Goal: Task Accomplishment & Management: Manage account settings

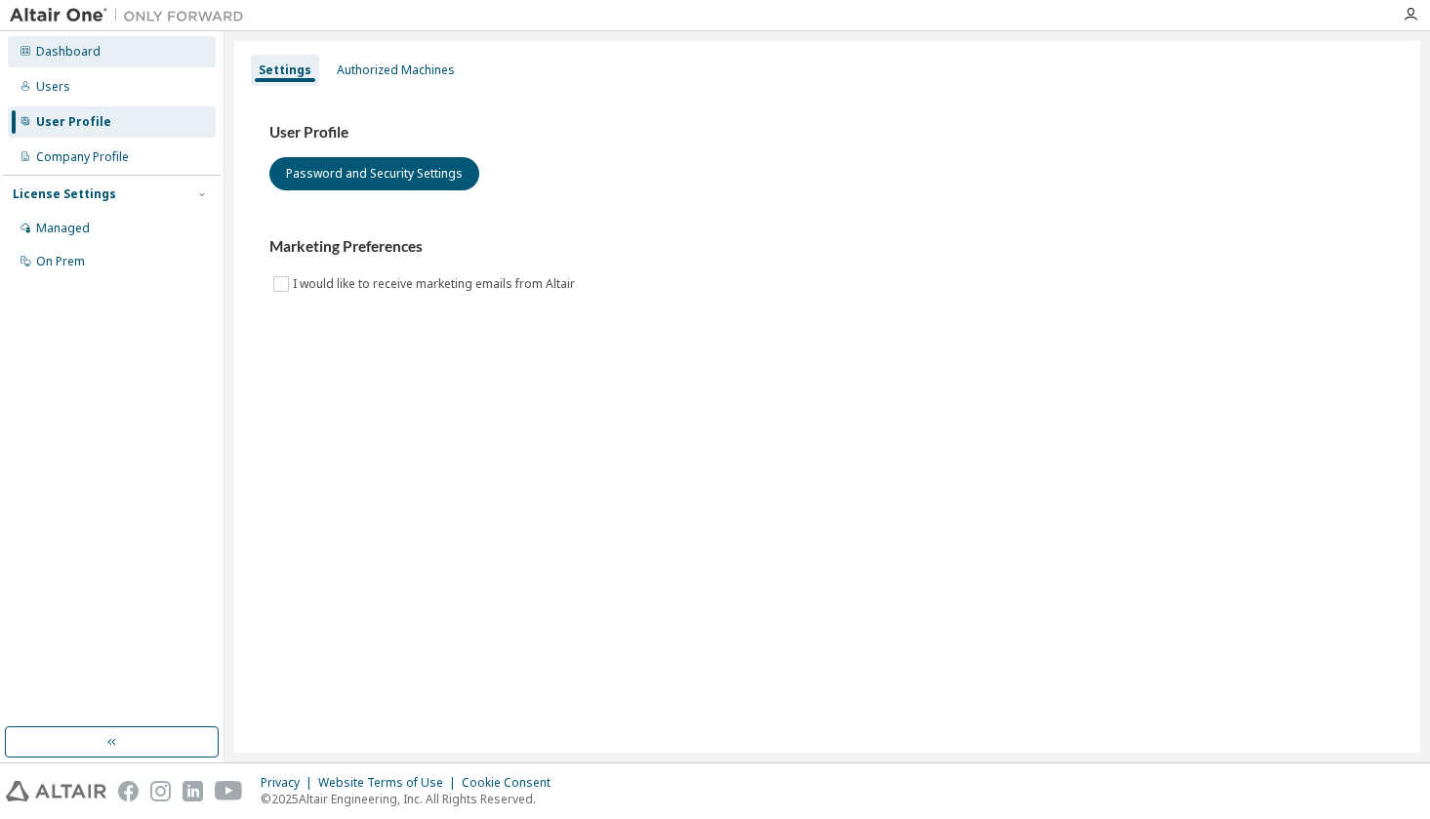
click at [74, 45] on div "Dashboard" at bounding box center [68, 52] width 64 height 16
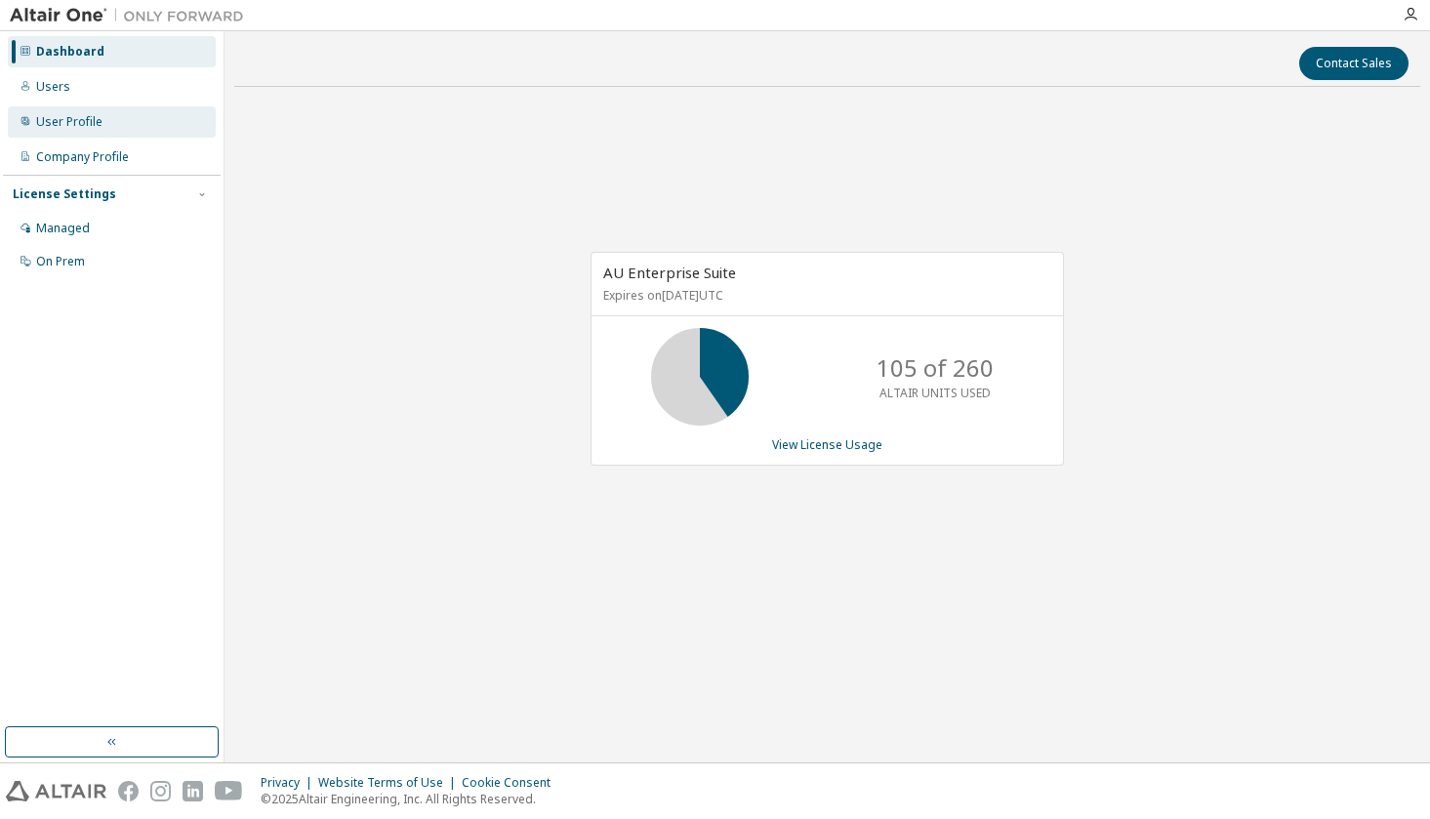
click at [89, 123] on div "User Profile" at bounding box center [69, 122] width 66 height 16
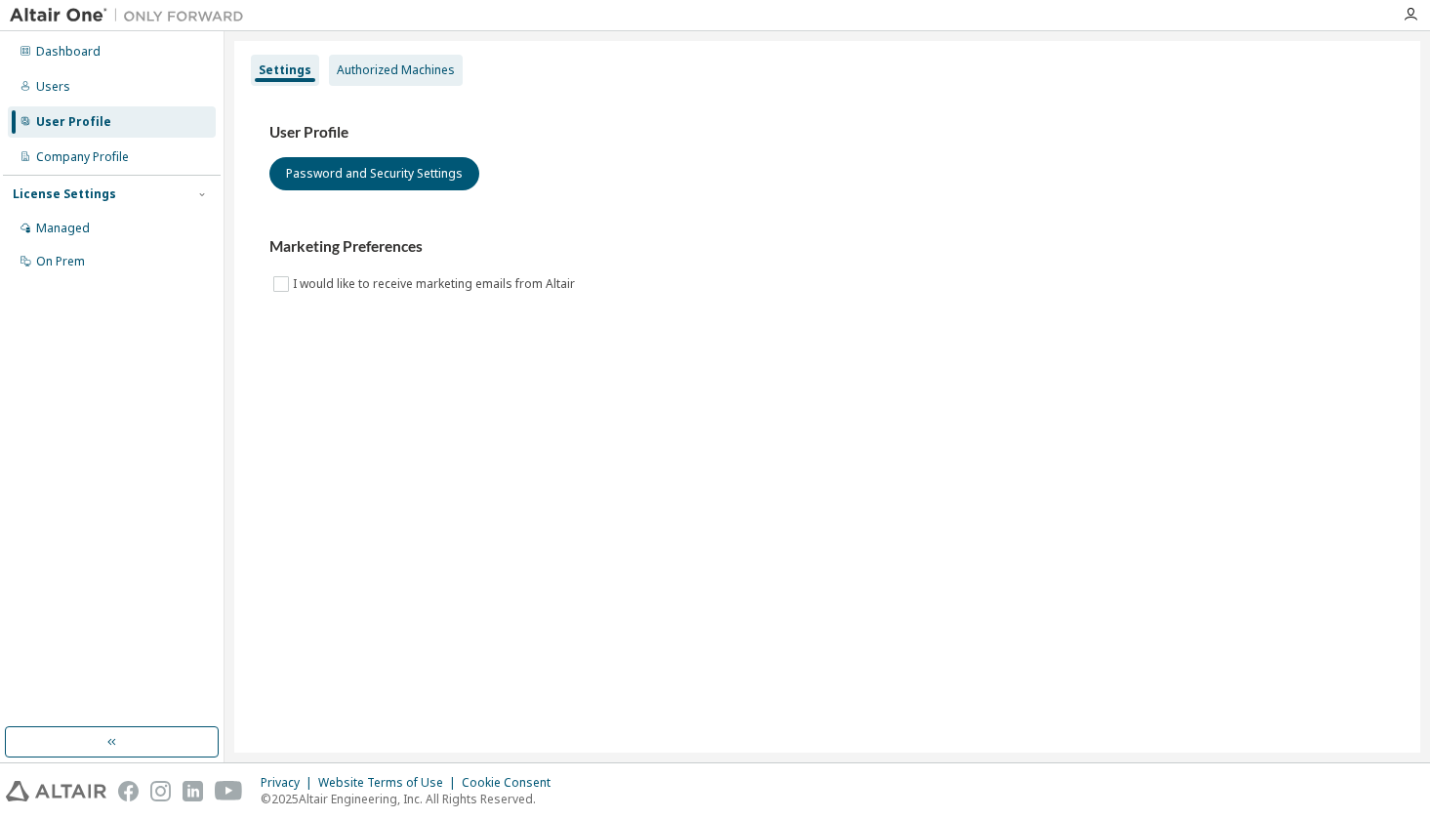
click at [383, 72] on div "Authorized Machines" at bounding box center [396, 70] width 118 height 16
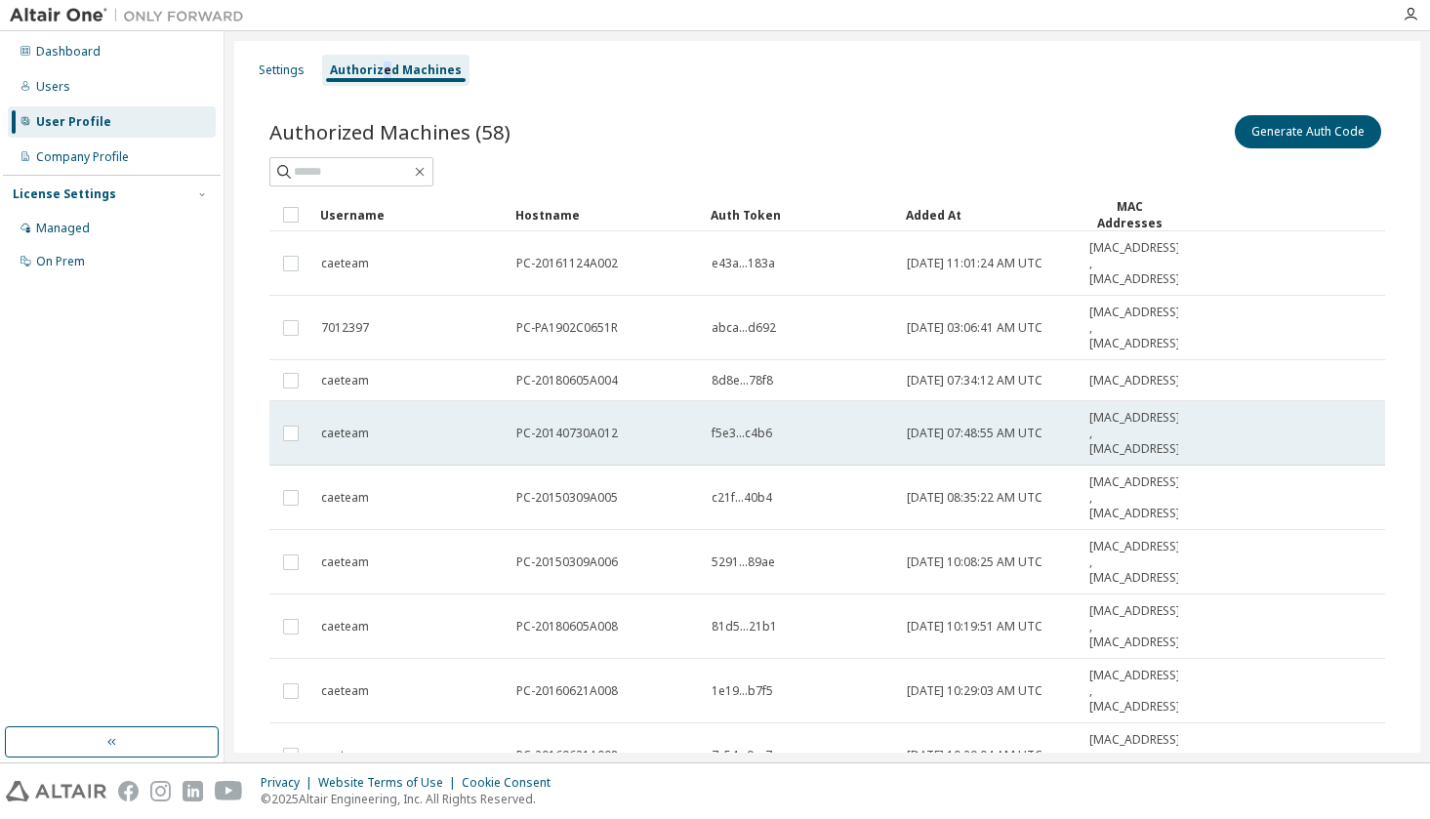
scroll to position [179, 0]
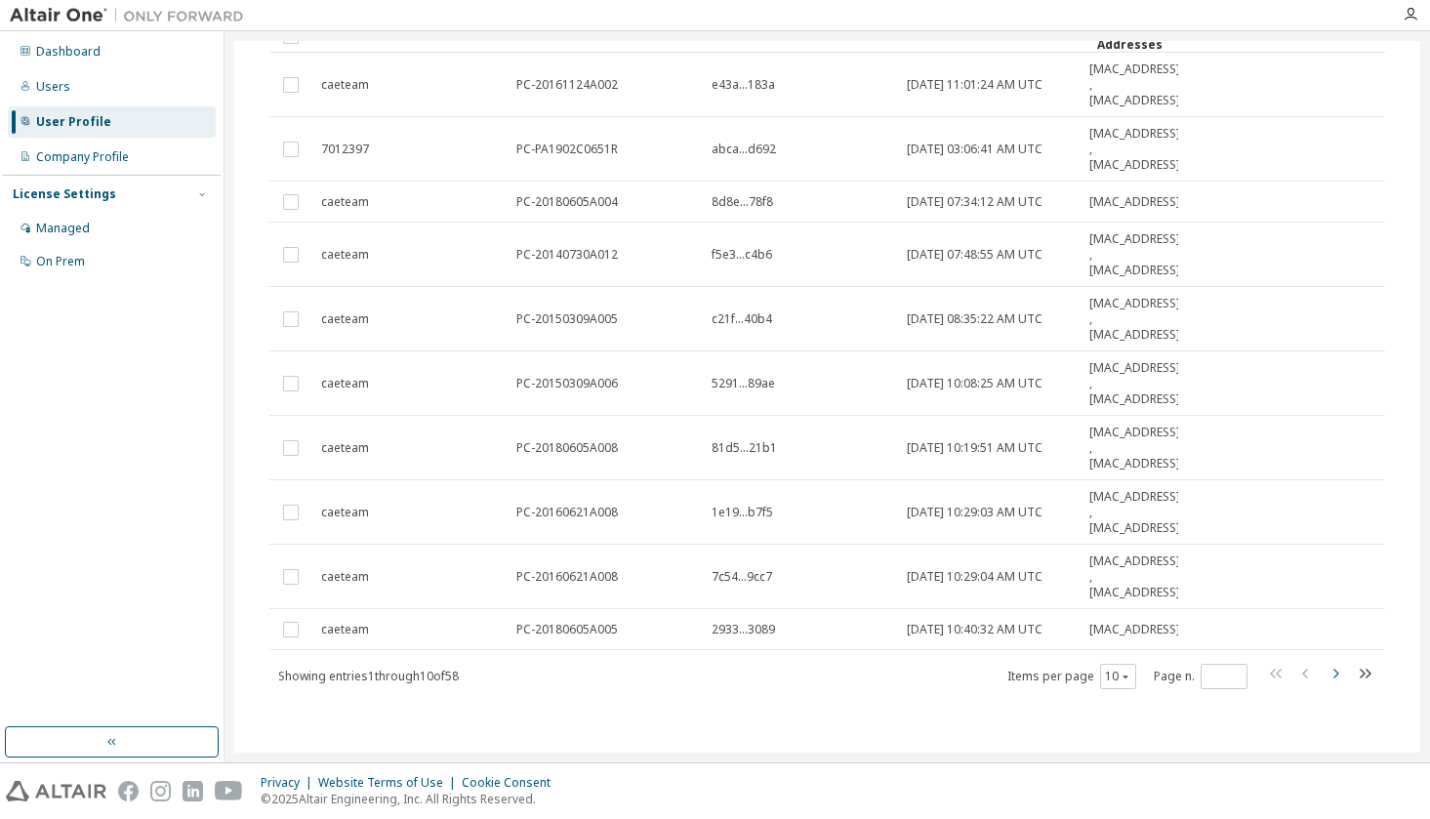
click at [1324, 679] on icon "button" at bounding box center [1335, 673] width 23 height 23
type input "*"
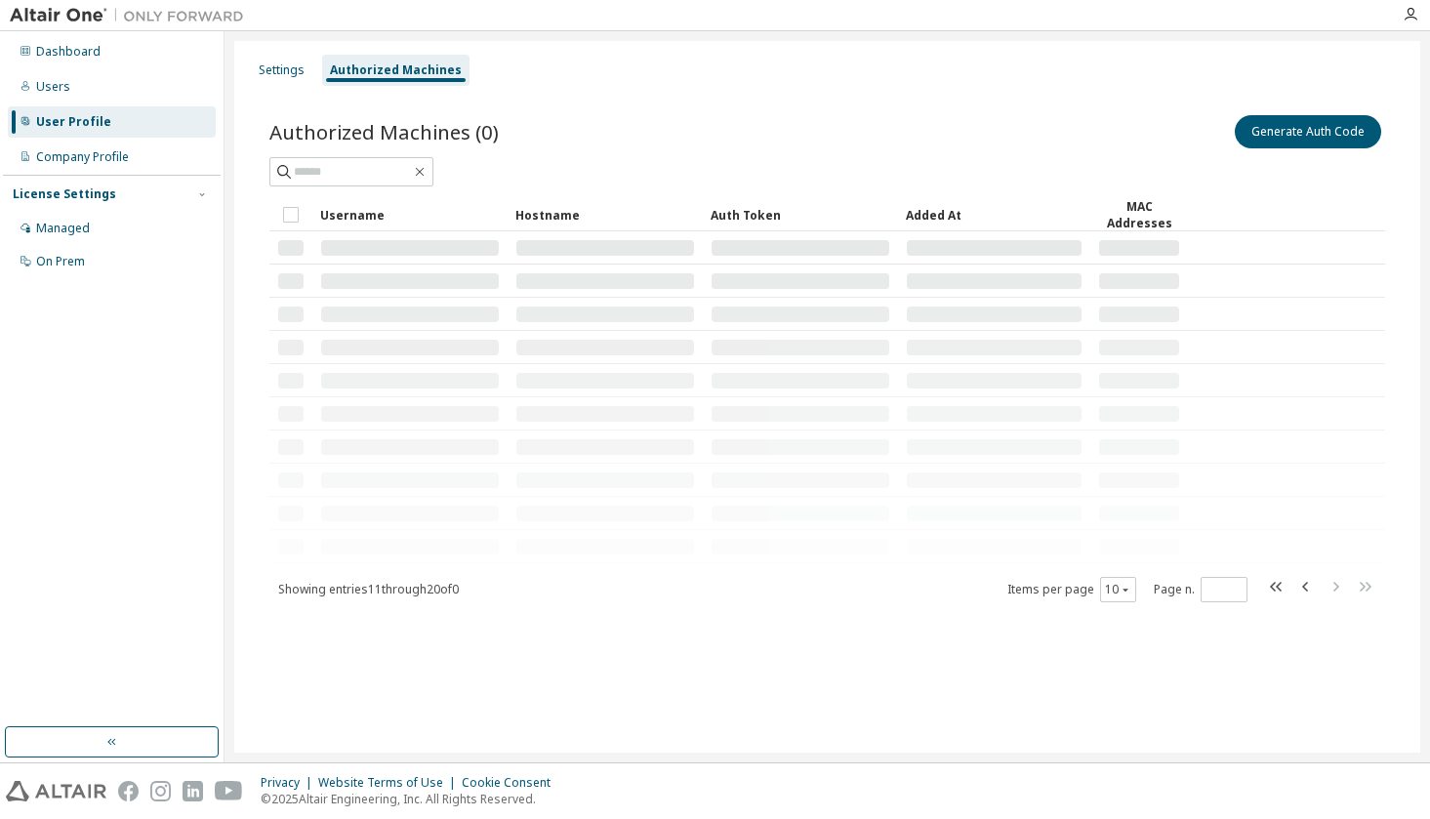
scroll to position [0, 0]
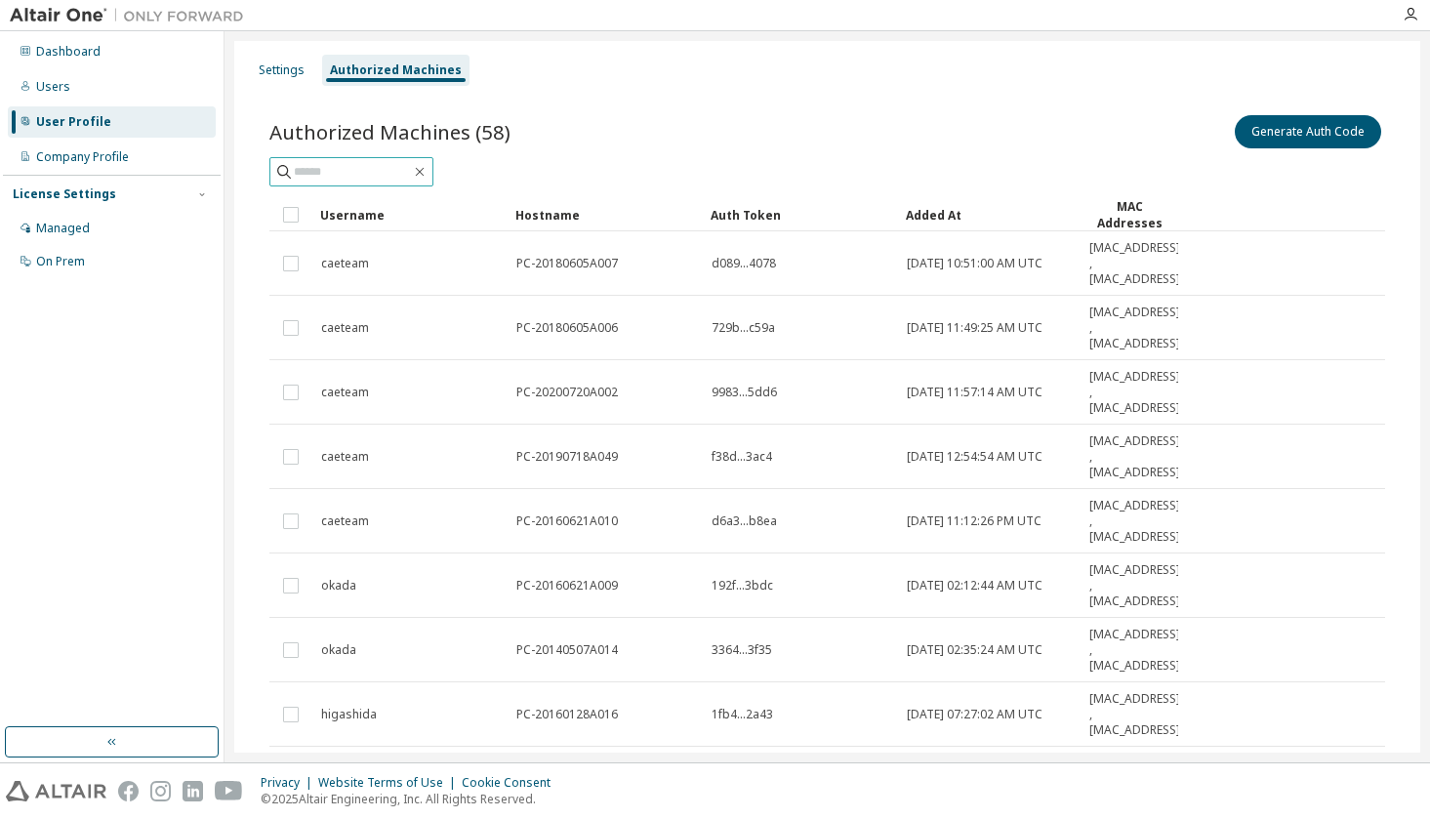
click at [360, 178] on input "text" at bounding box center [352, 172] width 117 height 20
click at [287, 179] on icon at bounding box center [284, 172] width 20 height 20
click at [282, 177] on icon at bounding box center [284, 172] width 20 height 20
click at [632, 167] on div "***" at bounding box center [827, 171] width 1116 height 29
drag, startPoint x: 357, startPoint y: 177, endPoint x: 262, endPoint y: 177, distance: 95.7
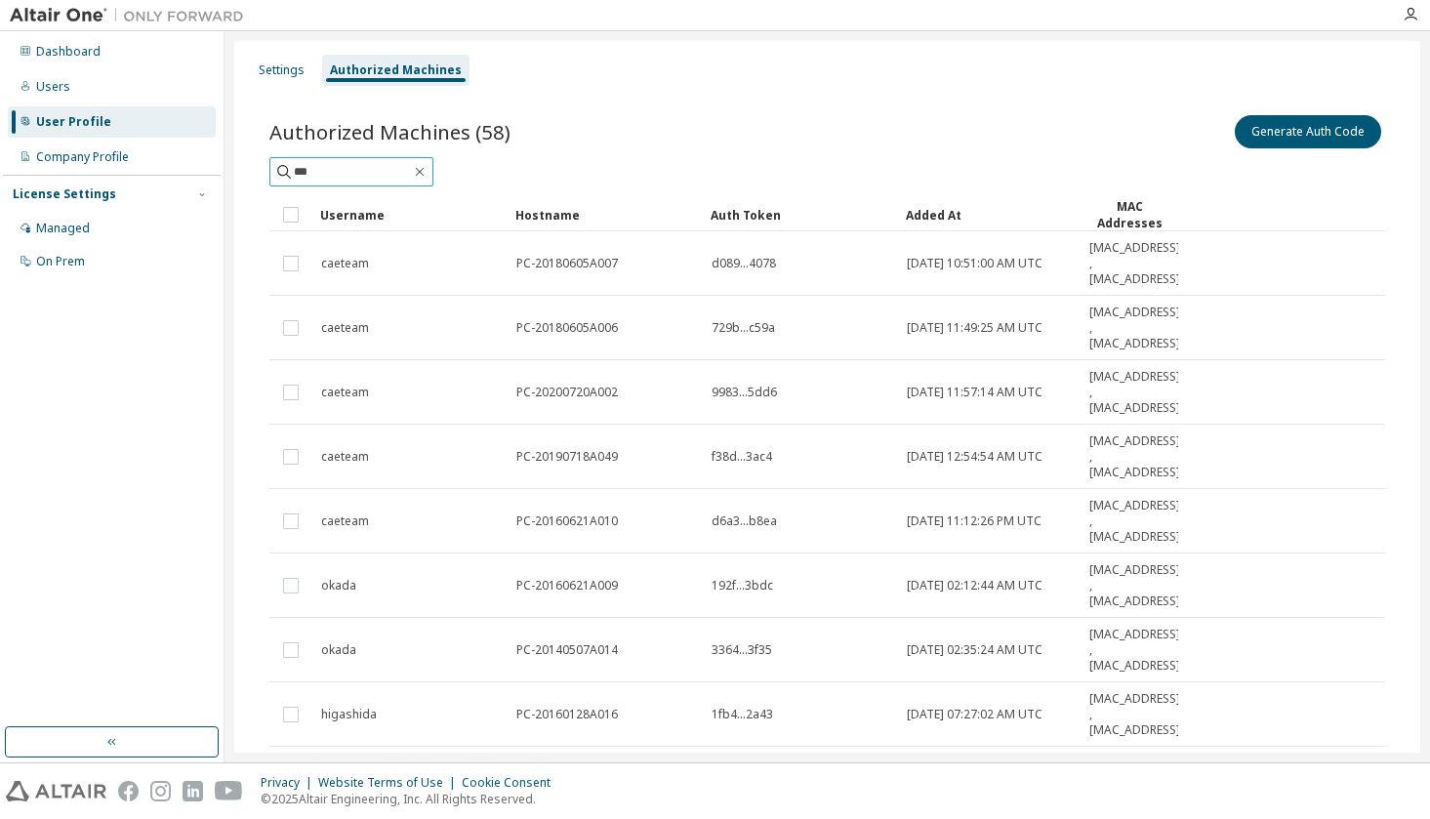
click at [262, 177] on div "Authorized Machines (58) Generate Auth Code *** Clear Load Save Save As Field O…" at bounding box center [827, 515] width 1163 height 855
paste input "**********"
type input "**********"
click at [615, 173] on div "**********" at bounding box center [827, 171] width 1116 height 29
click at [411, 178] on input "**********" at bounding box center [352, 172] width 117 height 20
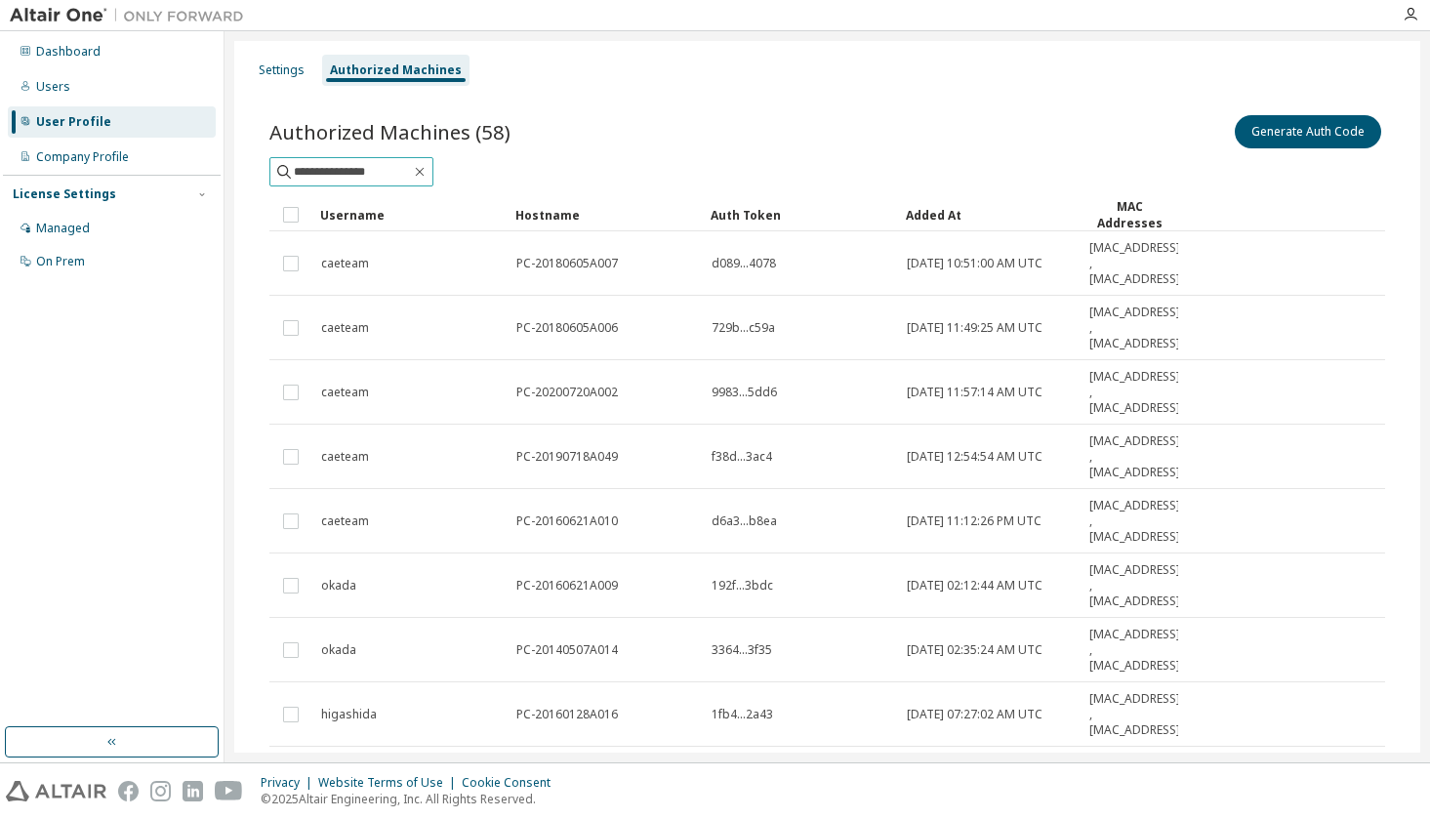
type input "*"
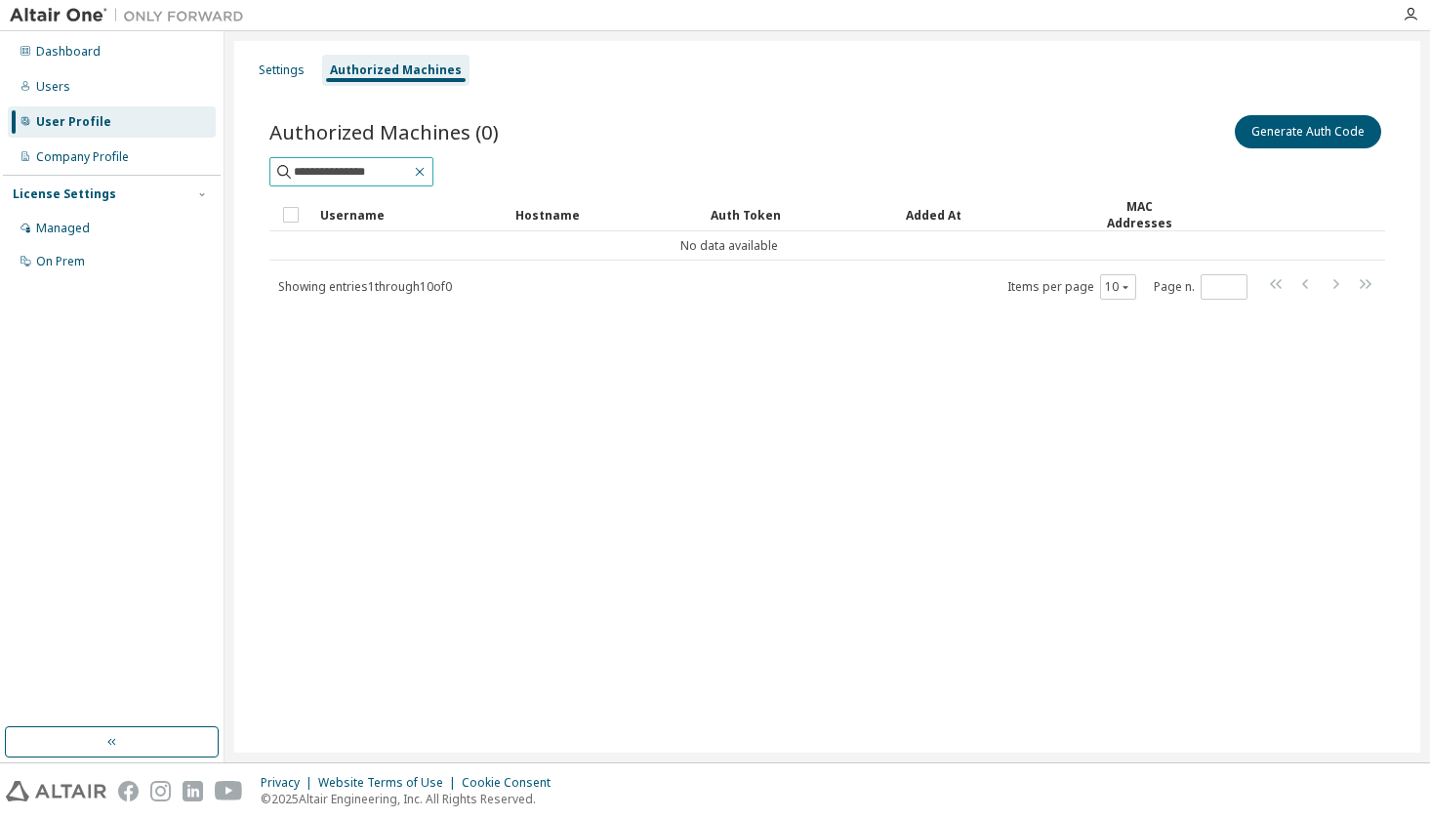
click at [428, 167] on icon "button" at bounding box center [420, 172] width 16 height 16
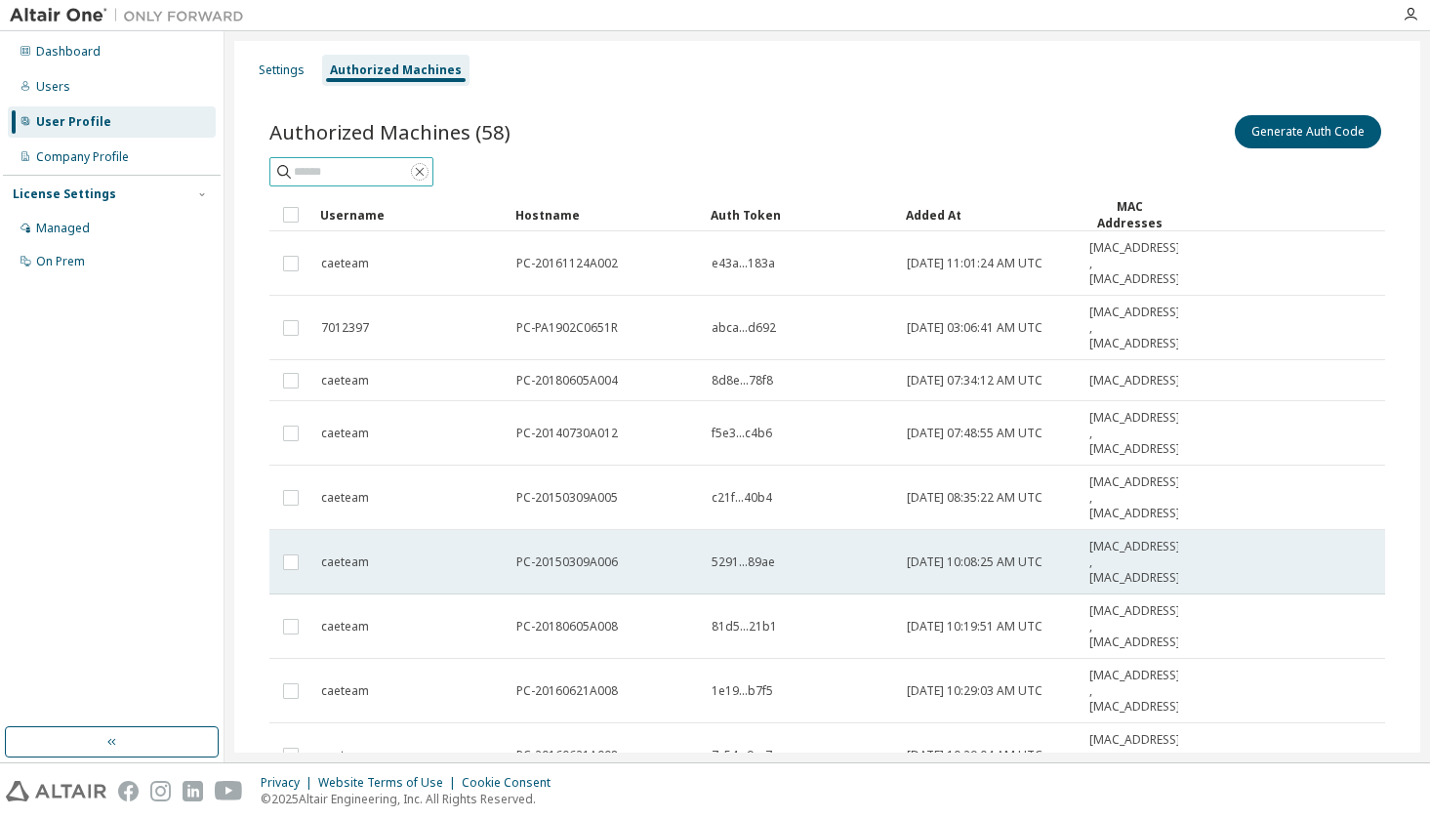
scroll to position [179, 0]
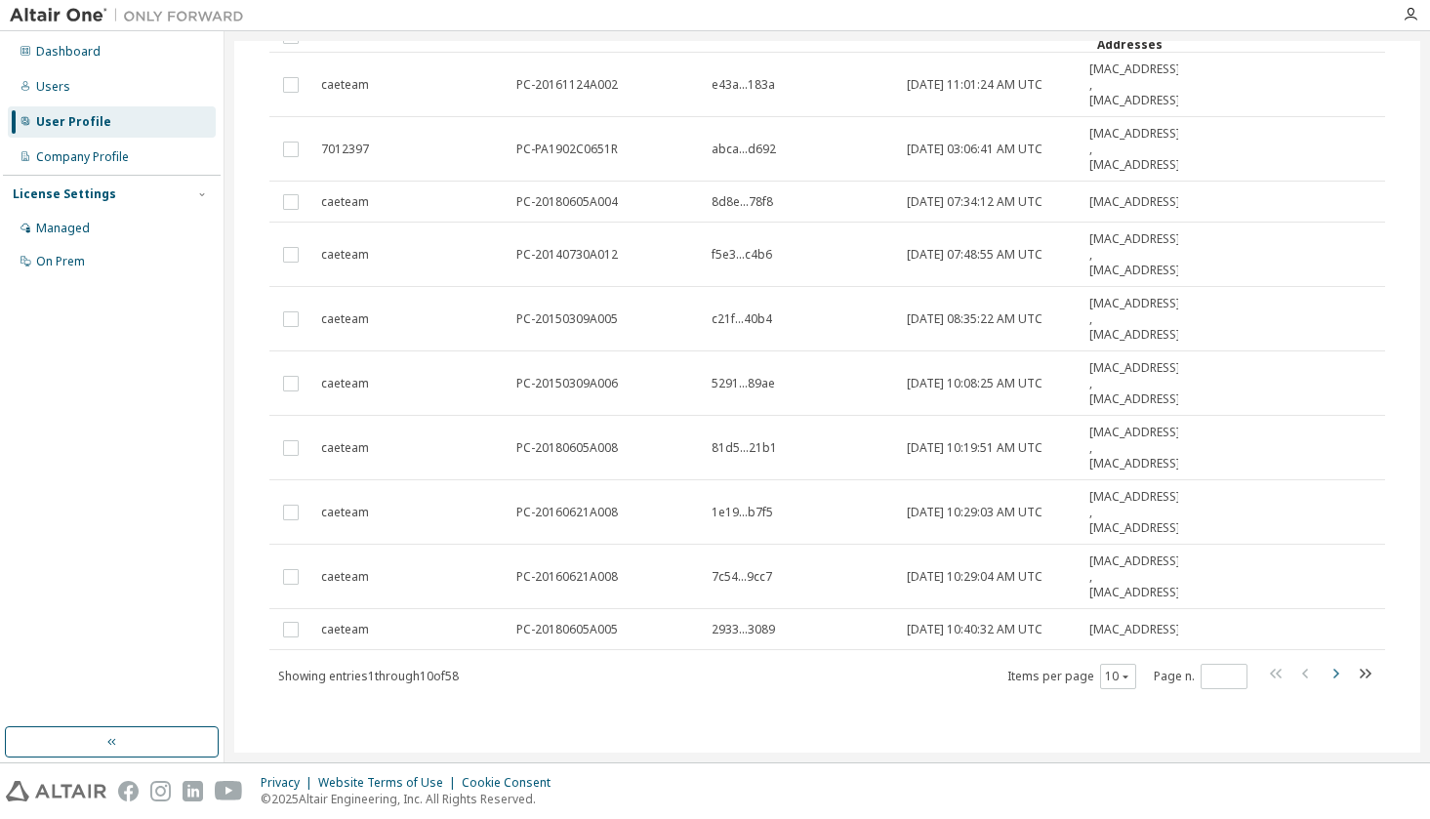
click at [1330, 676] on icon "button" at bounding box center [1335, 673] width 23 height 23
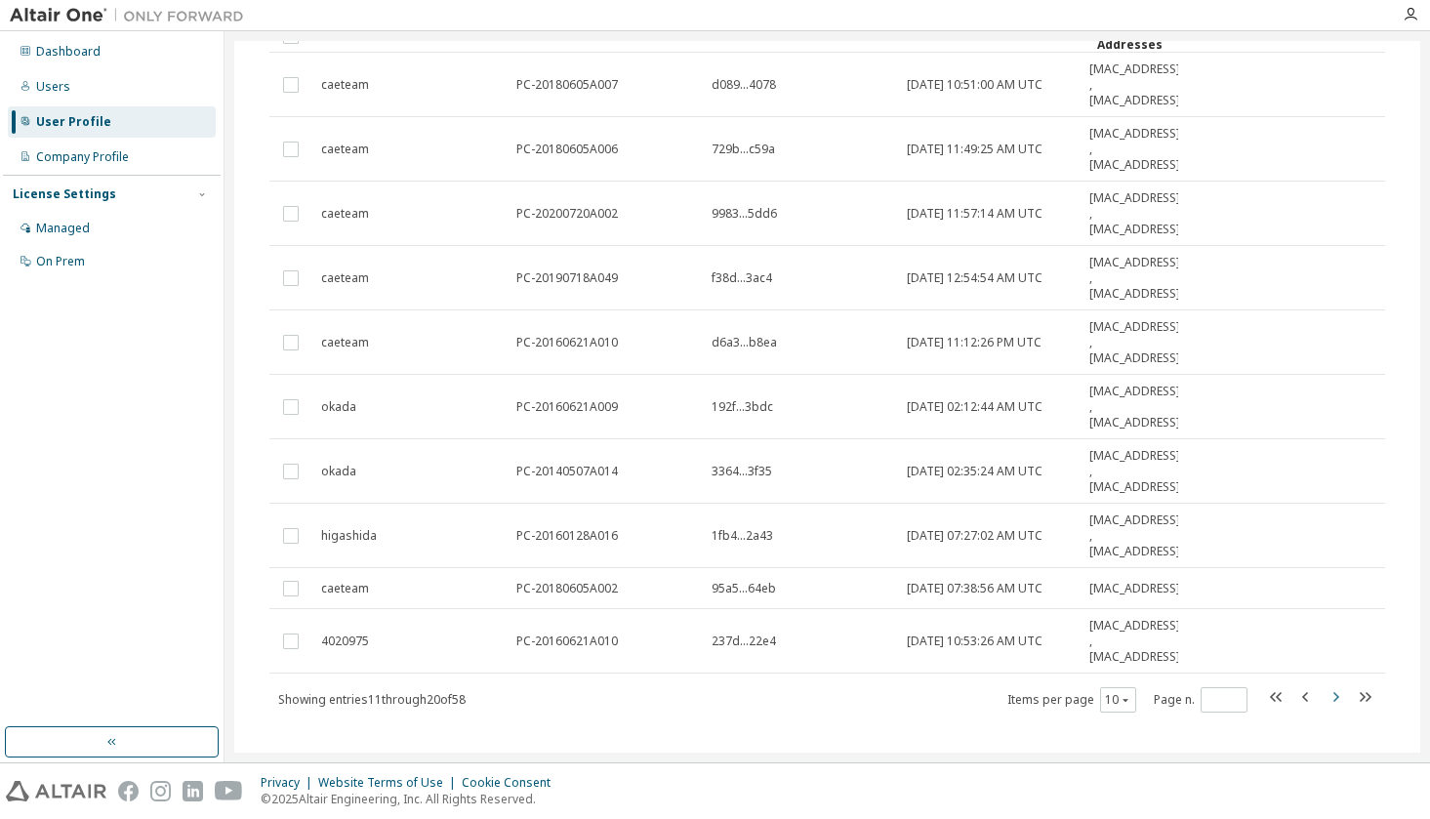
click at [1328, 702] on icon "button" at bounding box center [1335, 696] width 23 height 23
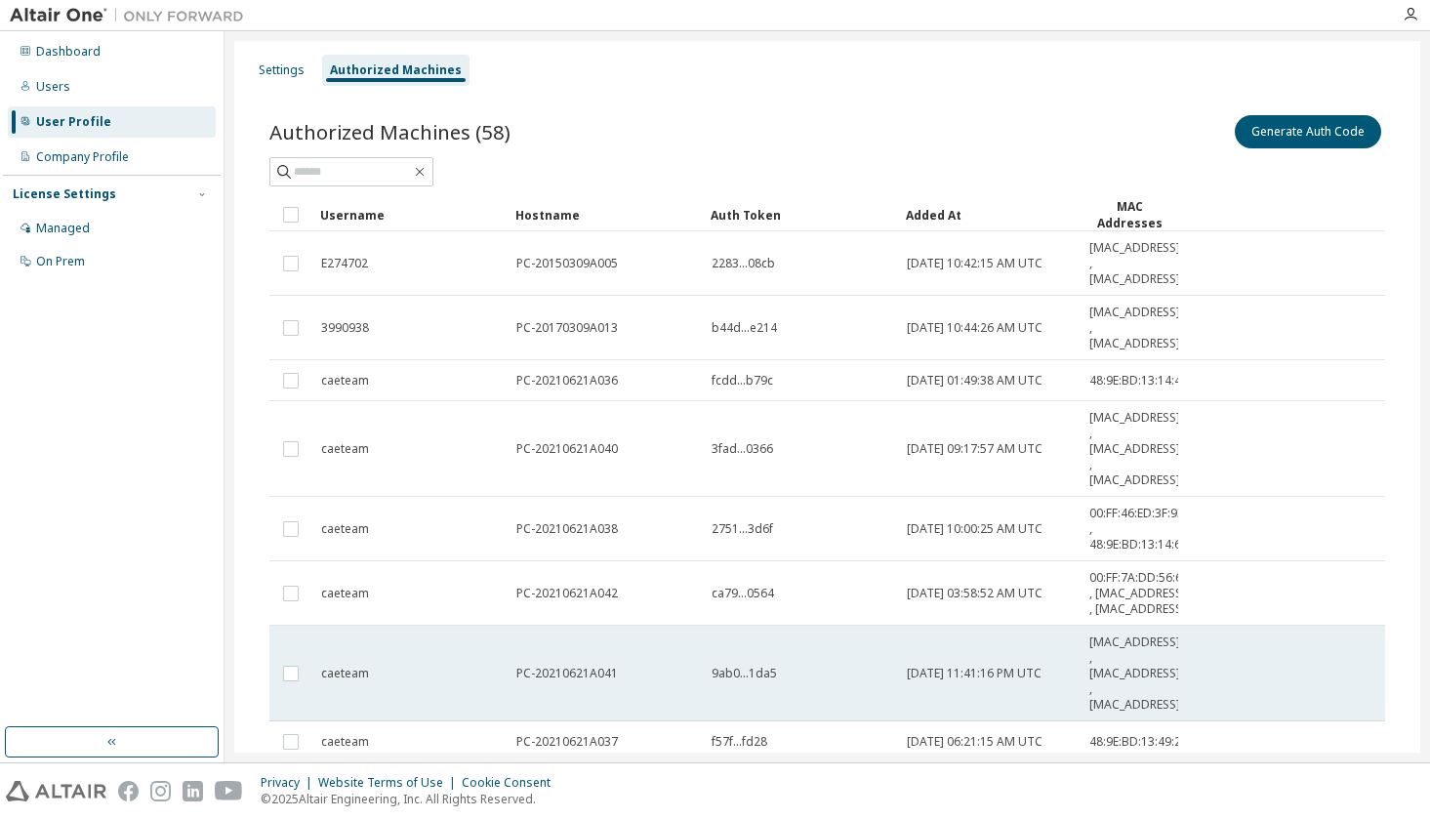
scroll to position [226, 0]
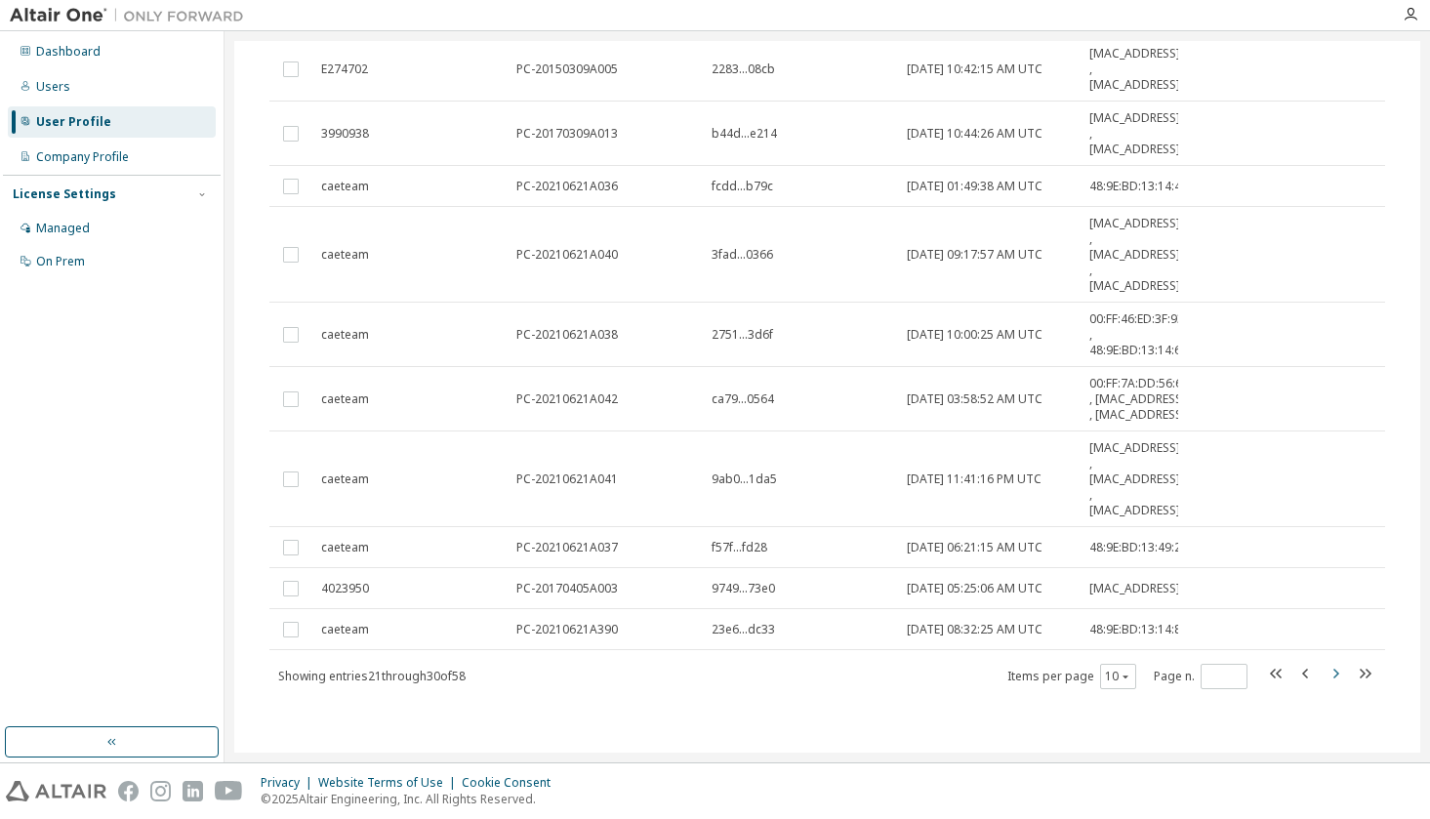
click at [1325, 676] on icon "button" at bounding box center [1335, 673] width 23 height 23
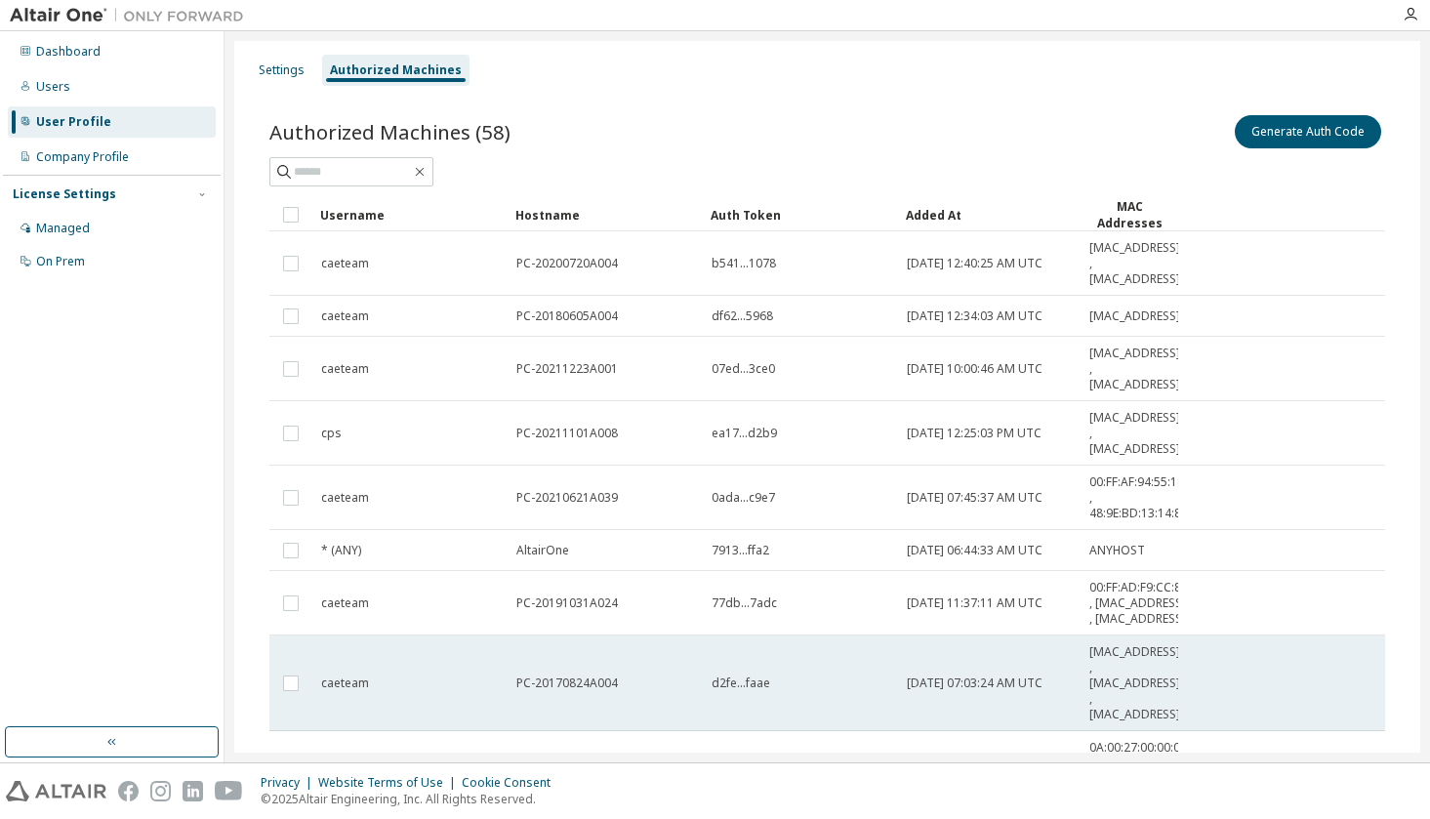
scroll to position [280, 0]
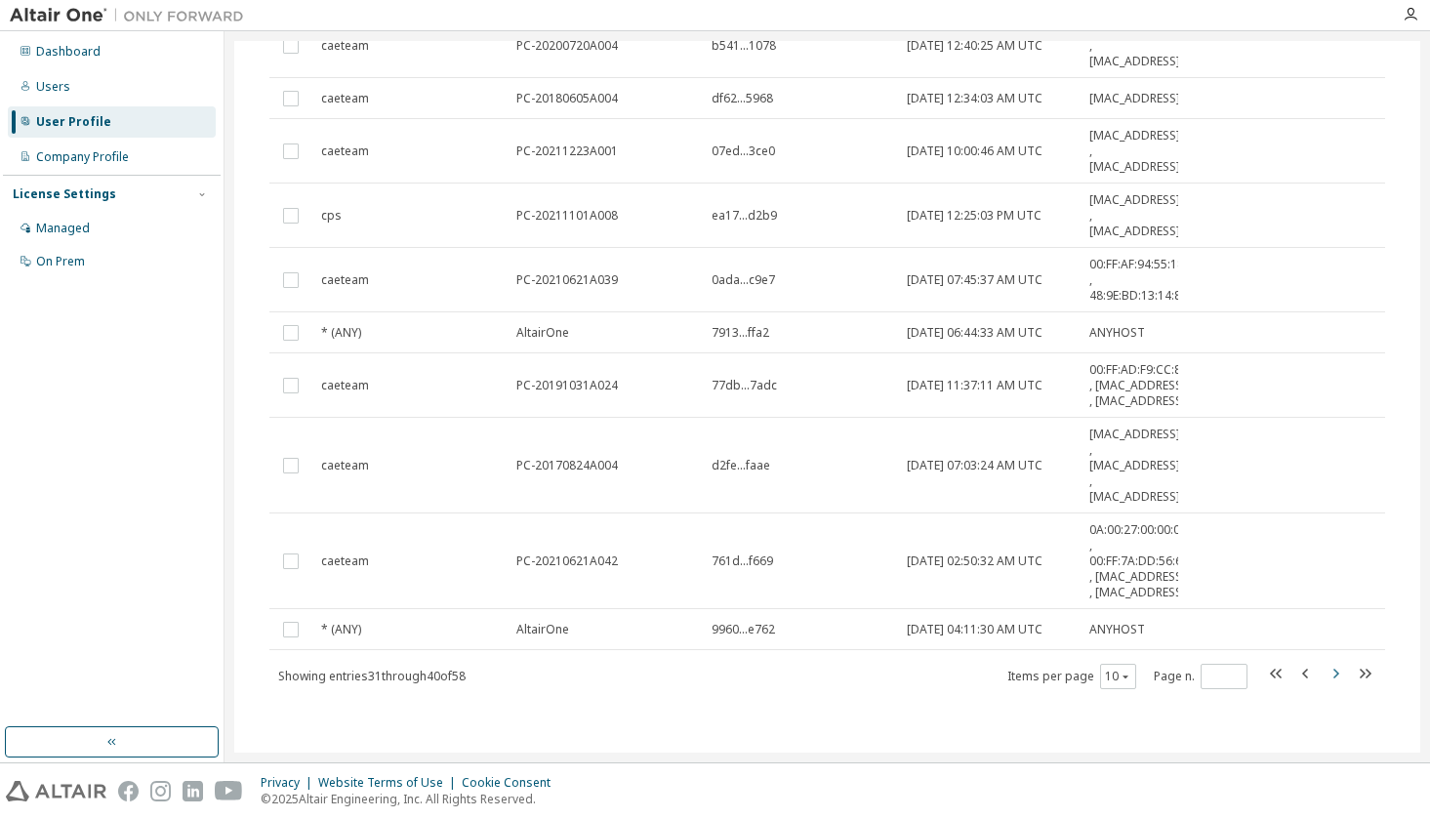
click at [1327, 680] on icon "button" at bounding box center [1335, 673] width 23 height 23
type input "*"
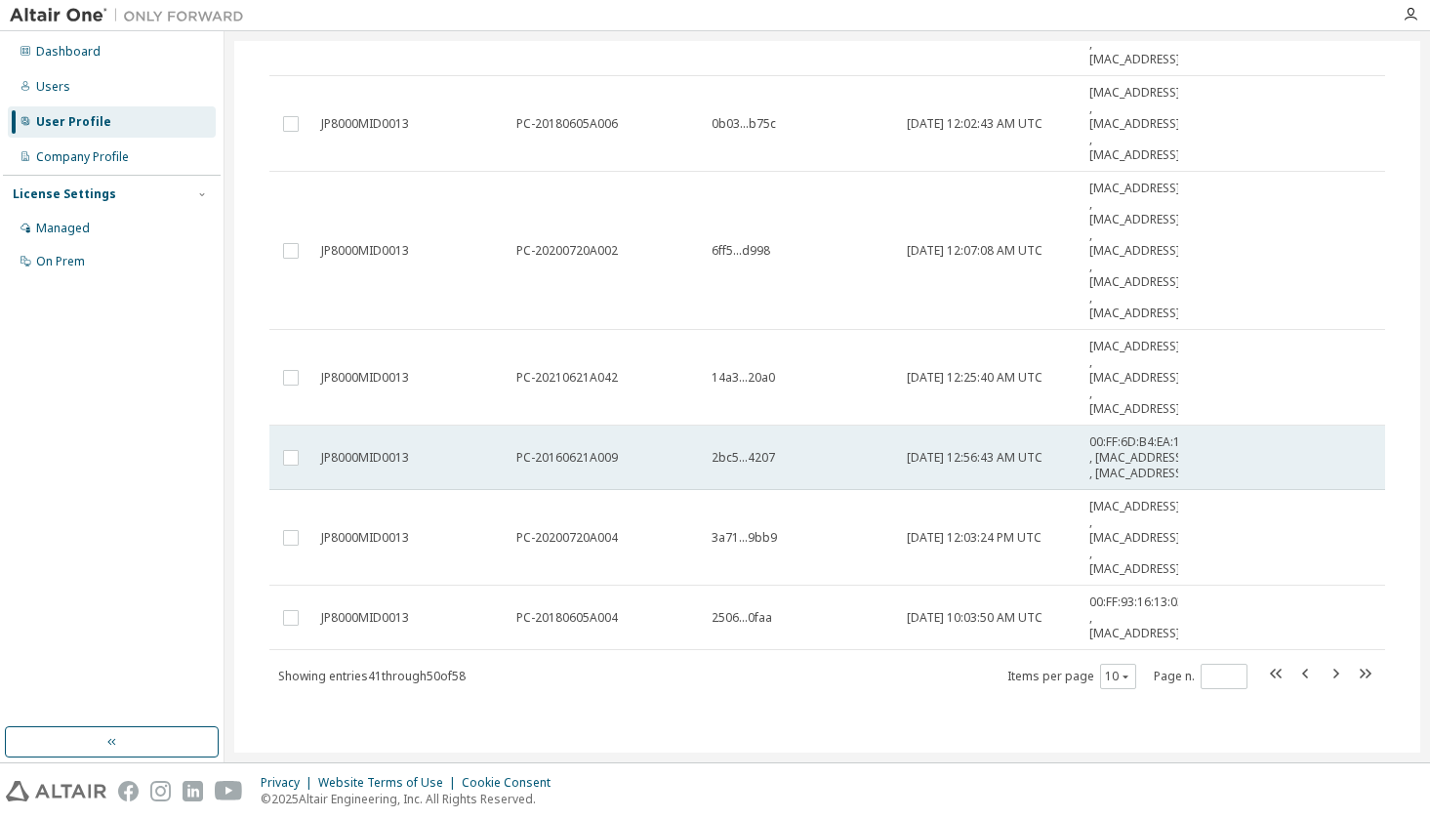
scroll to position [0, 0]
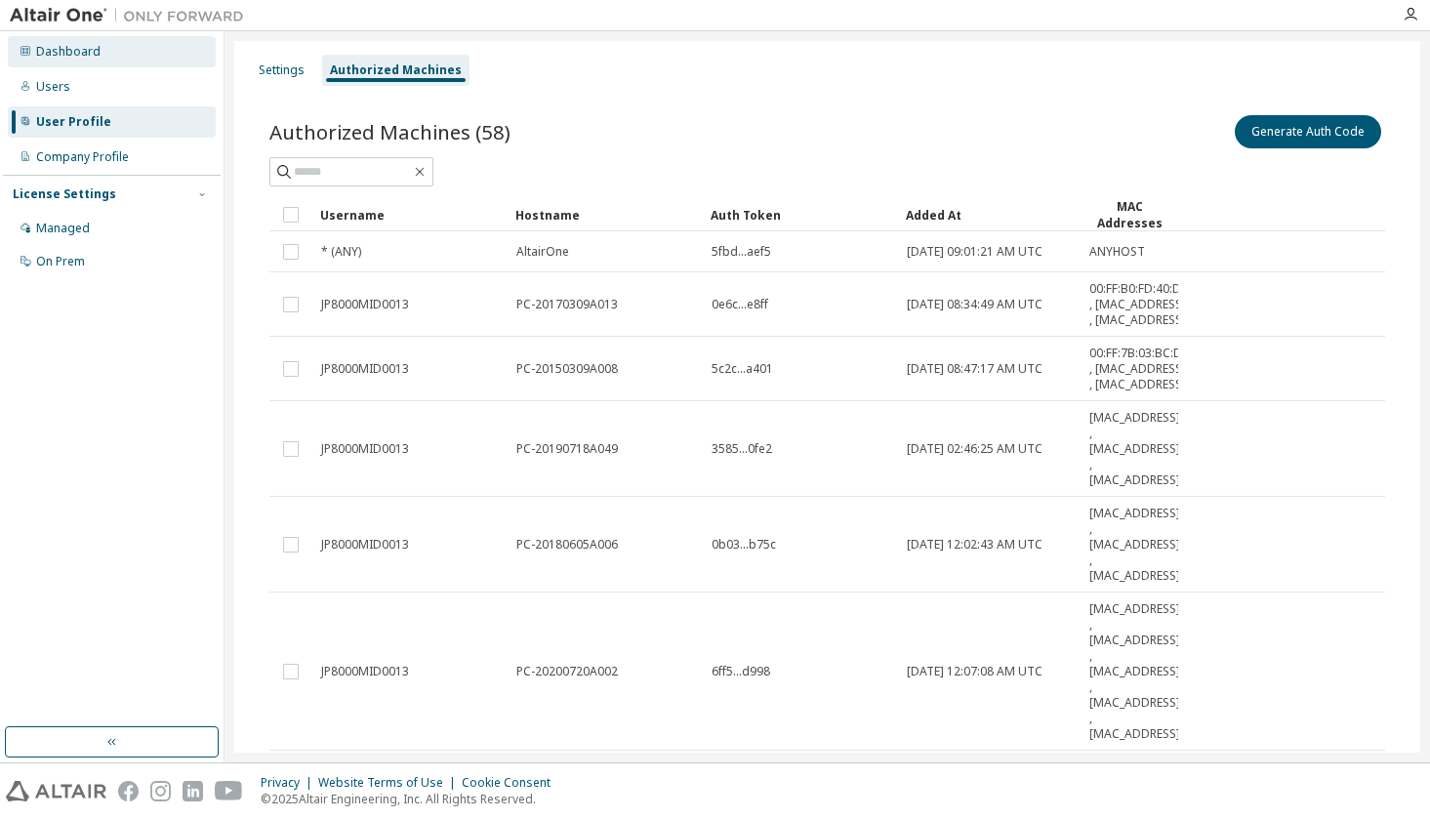
click at [37, 48] on div "Dashboard" at bounding box center [68, 52] width 64 height 16
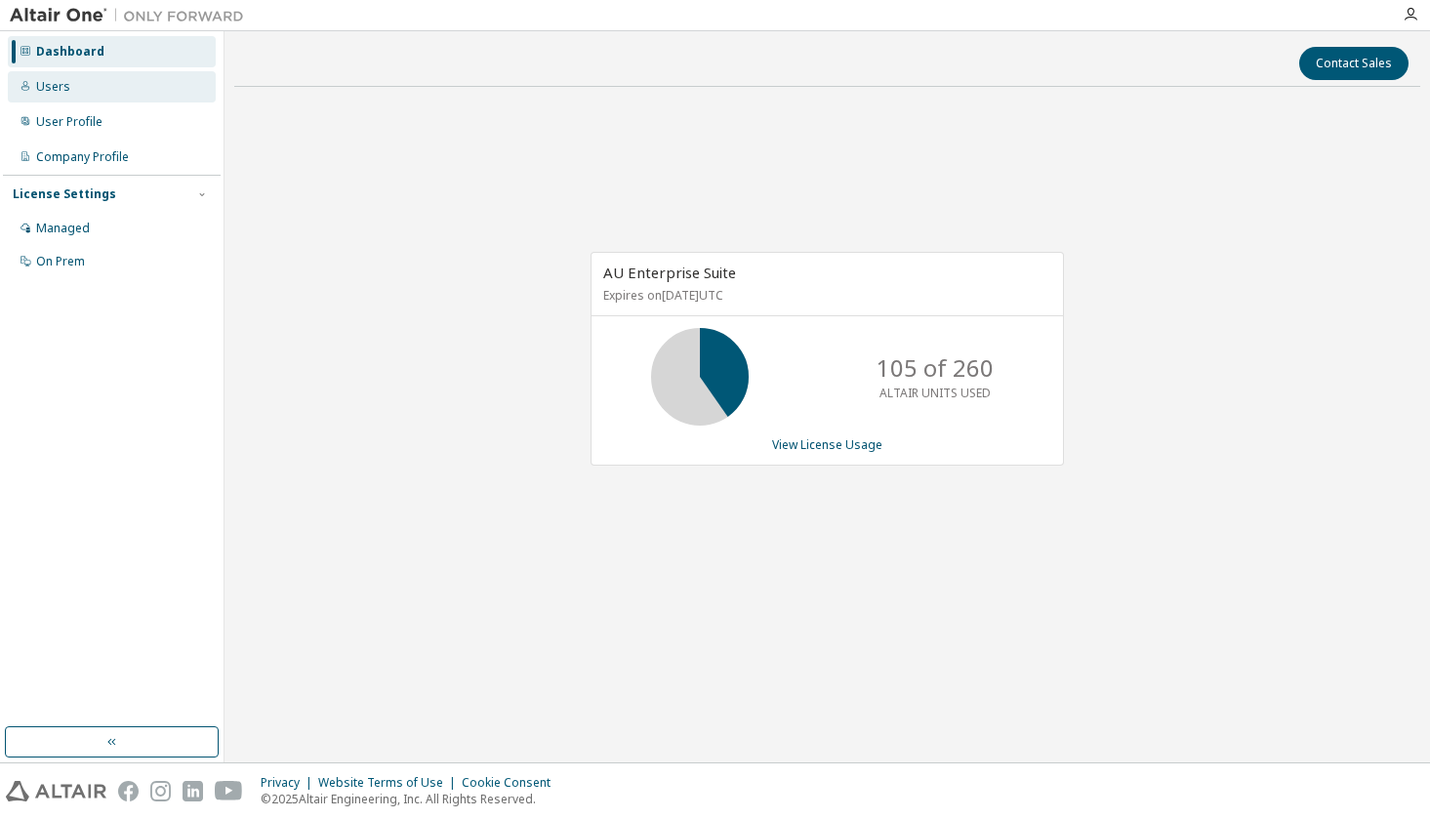
click at [44, 92] on div "Users" at bounding box center [53, 87] width 34 height 16
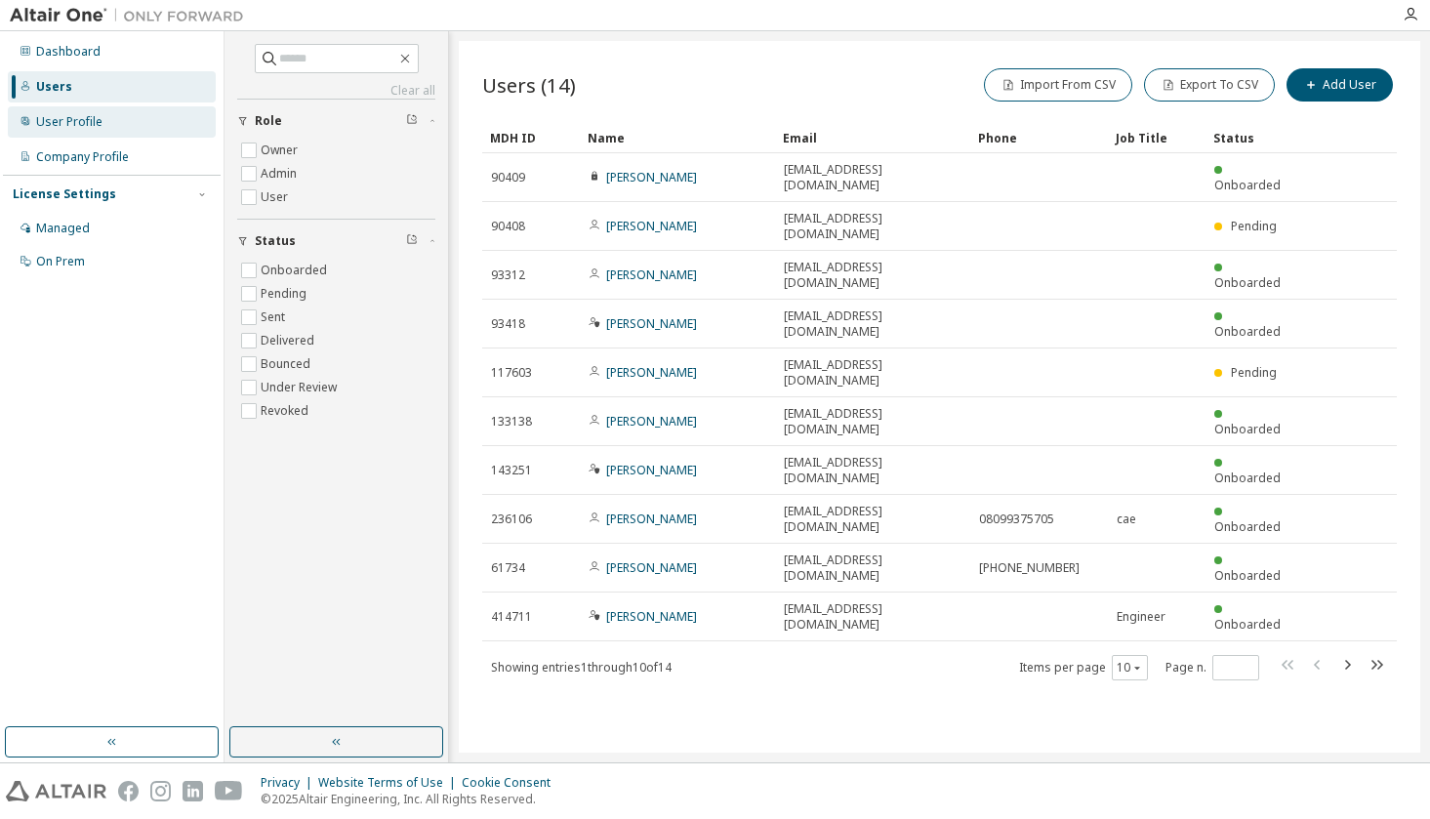
click at [80, 124] on div "User Profile" at bounding box center [69, 122] width 66 height 16
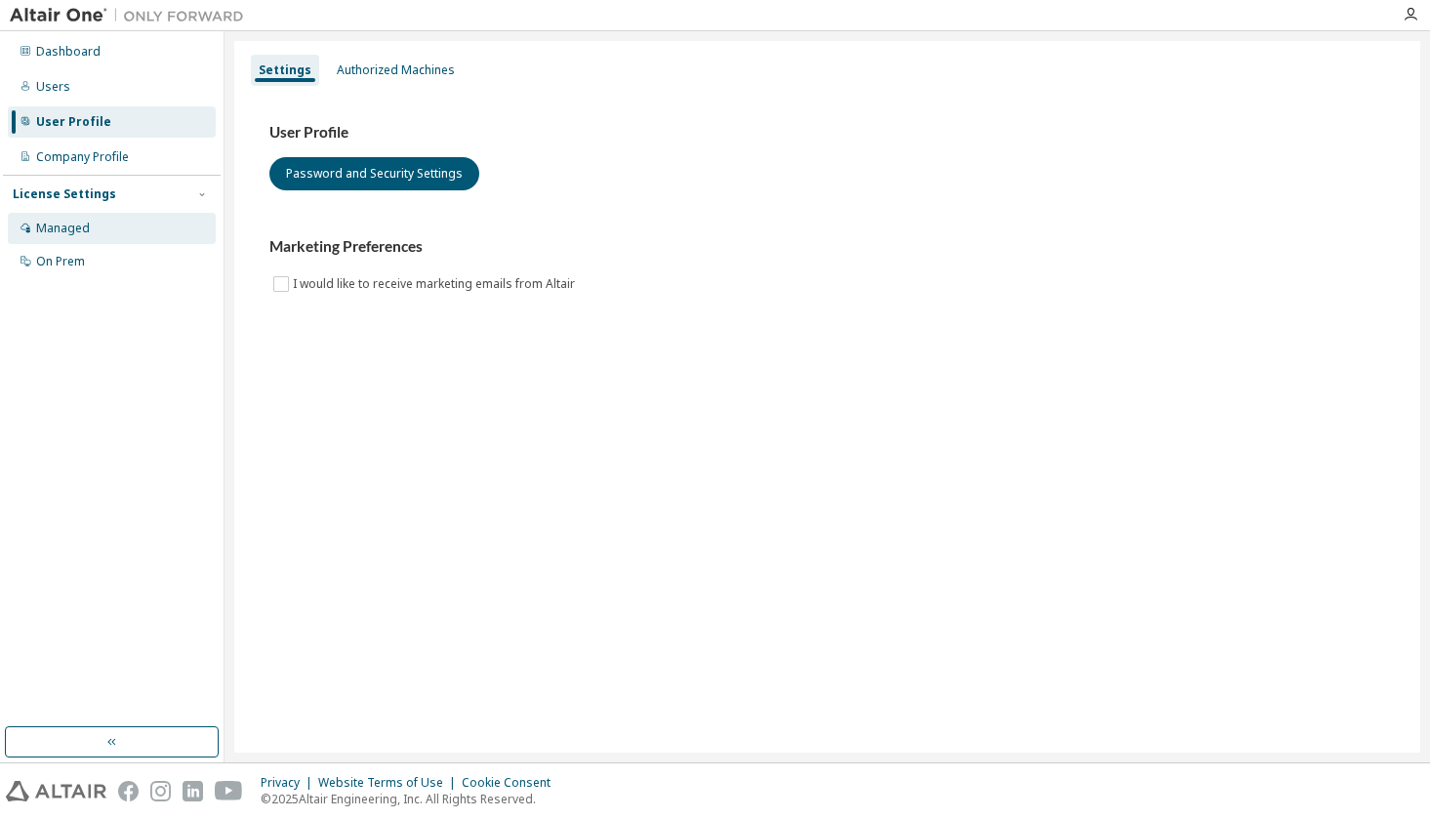
click at [83, 228] on div "Managed" at bounding box center [63, 229] width 54 height 16
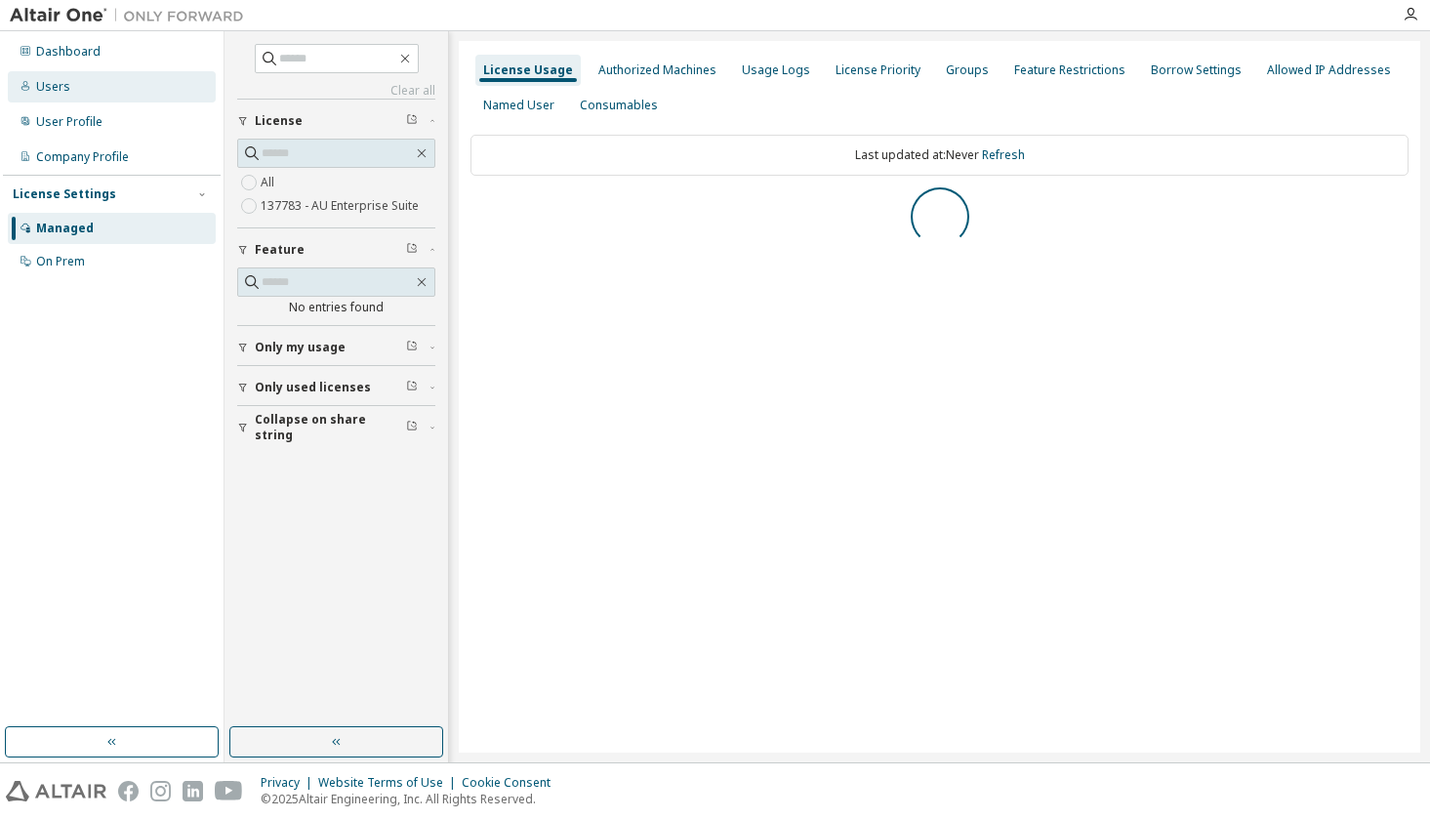
click at [64, 75] on div "Users" at bounding box center [112, 86] width 208 height 31
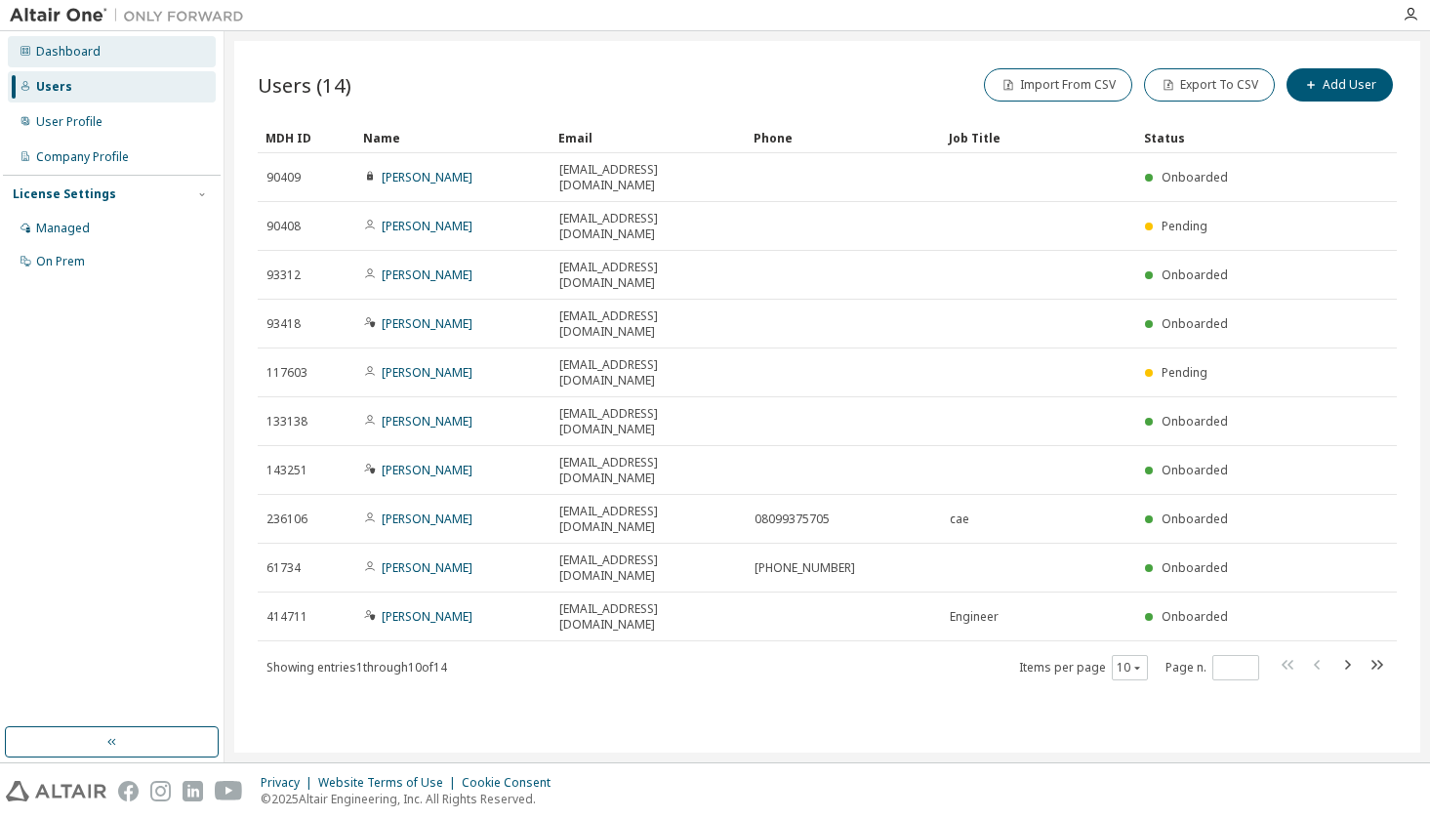
click at [70, 50] on div "Dashboard" at bounding box center [68, 52] width 64 height 16
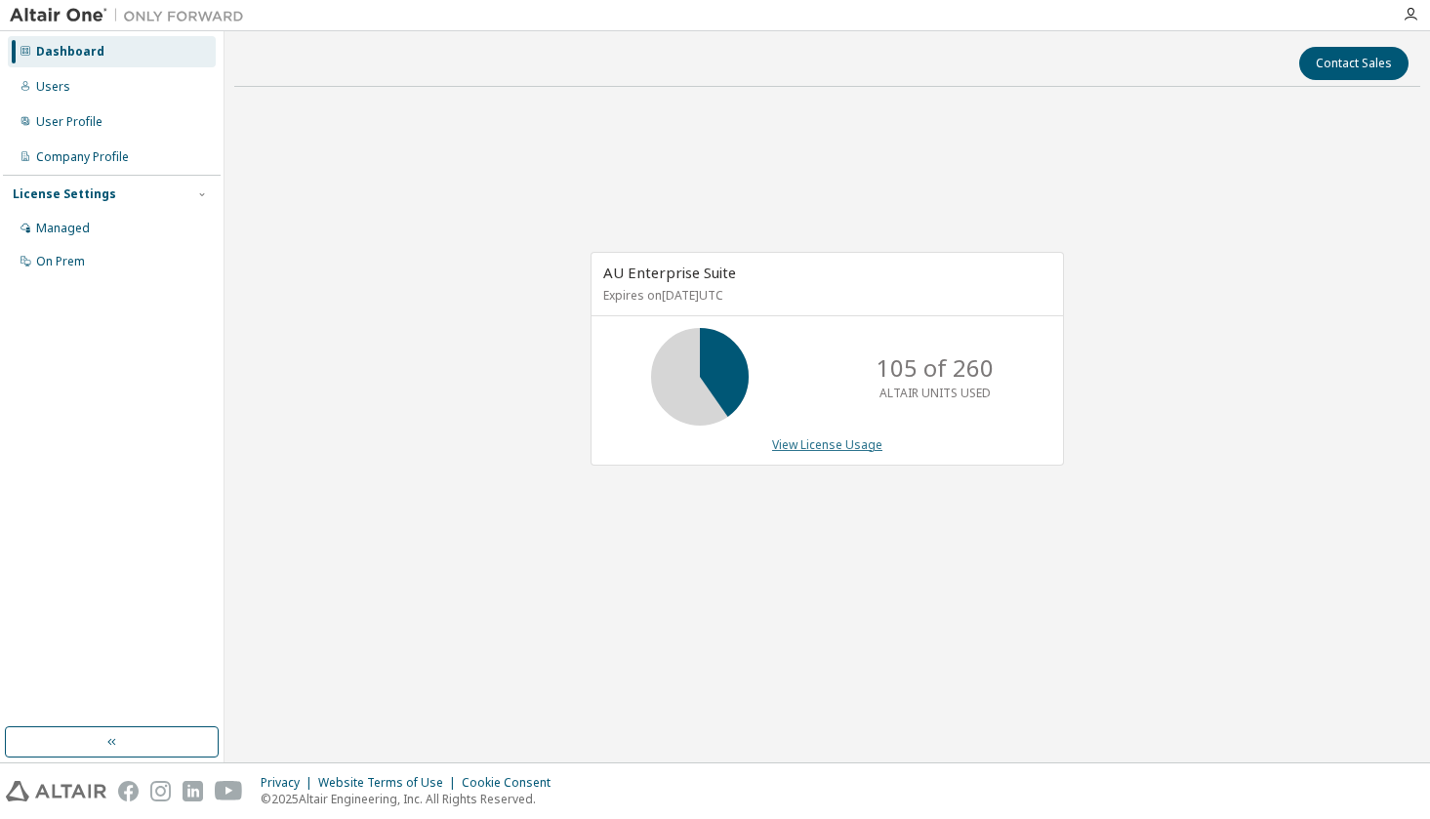
click at [823, 449] on link "View License Usage" at bounding box center [827, 444] width 110 height 17
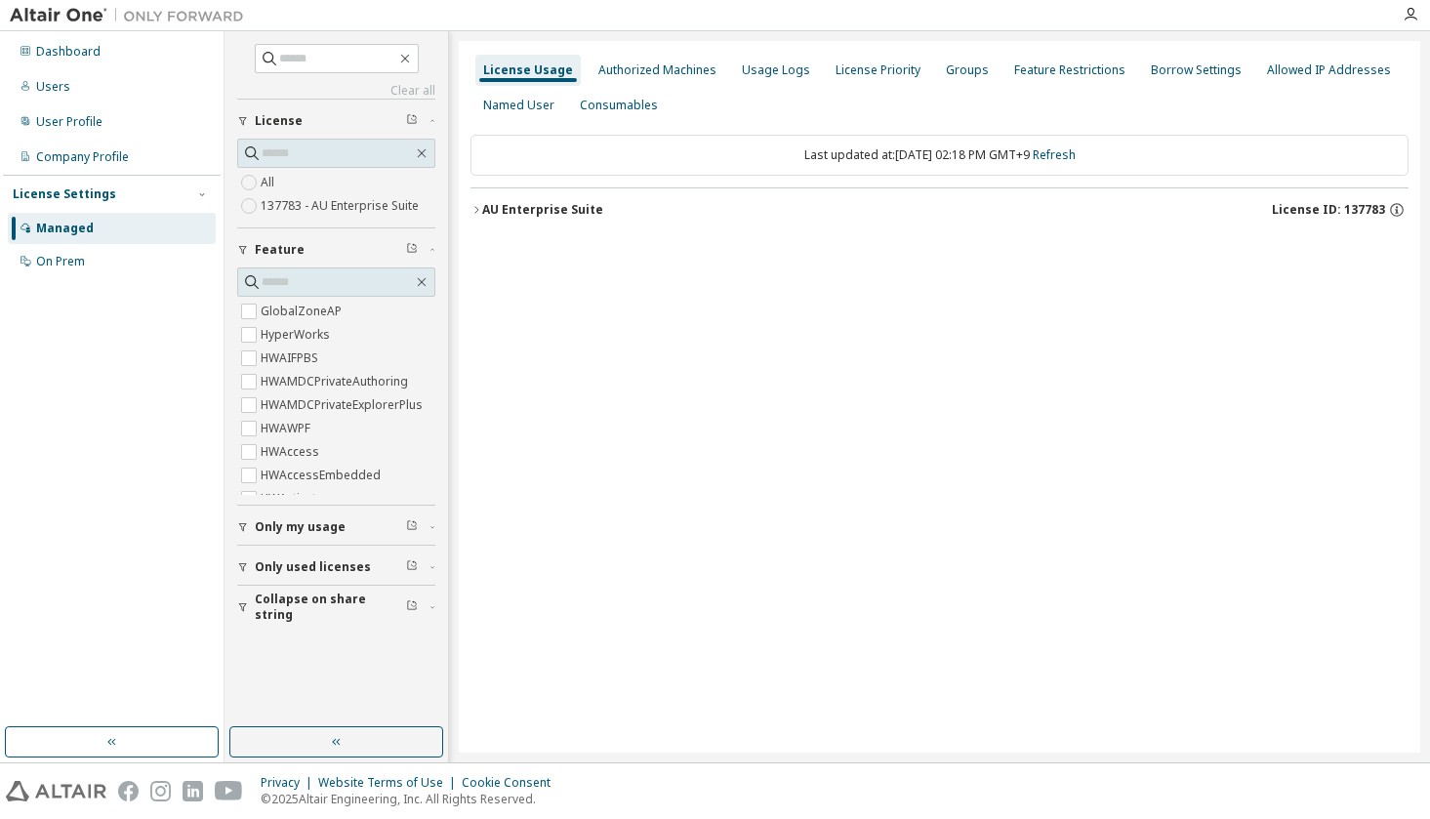
drag, startPoint x: 483, startPoint y: 210, endPoint x: 468, endPoint y: 211, distance: 15.7
click at [484, 210] on div "AU Enterprise Suite" at bounding box center [542, 210] width 121 height 16
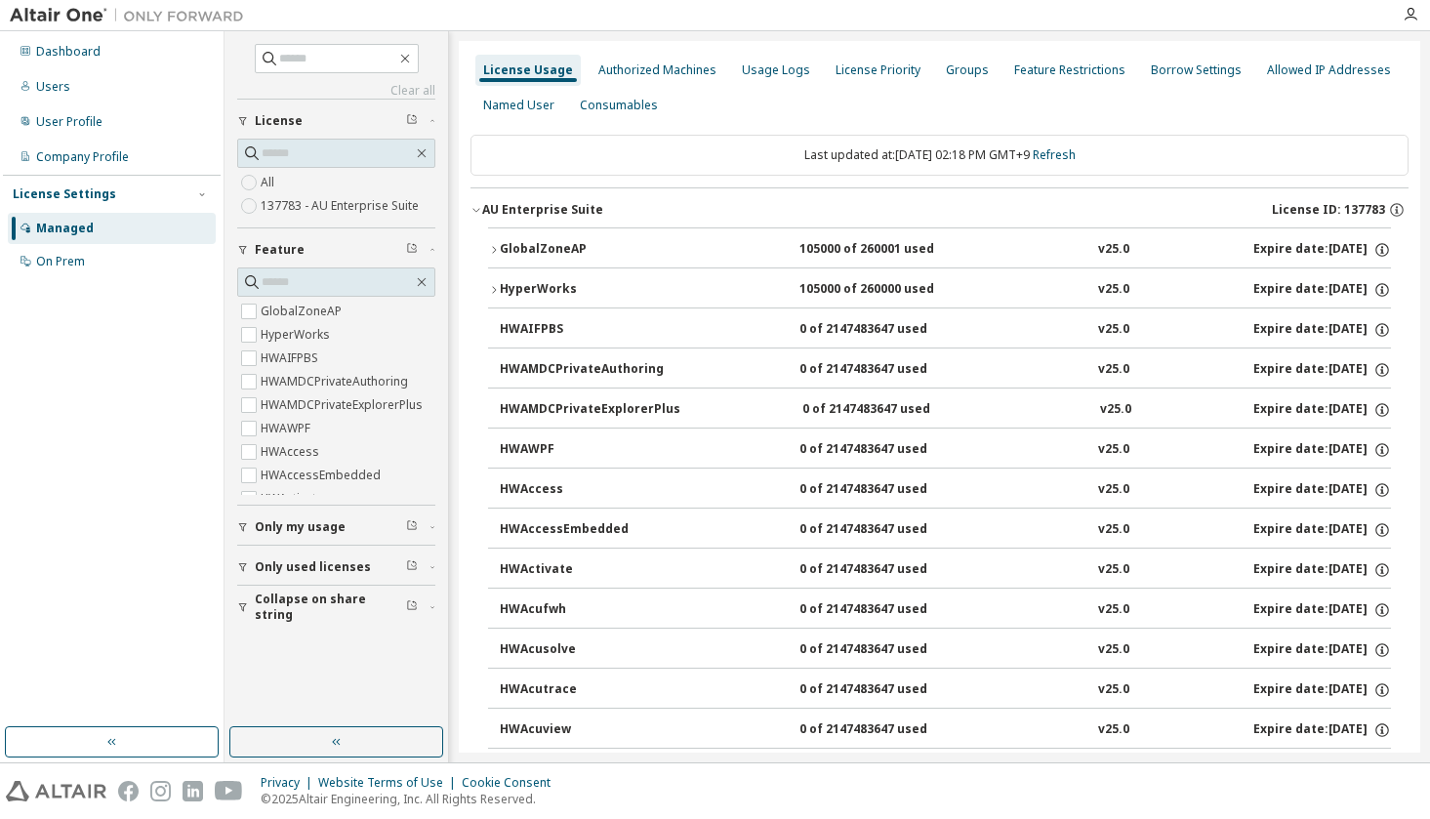
click at [498, 290] on icon "button" at bounding box center [494, 290] width 12 height 12
